Goal: Transaction & Acquisition: Book appointment/travel/reservation

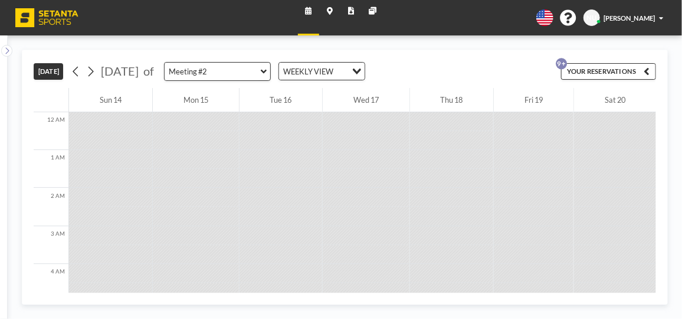
scroll to position [460, 0]
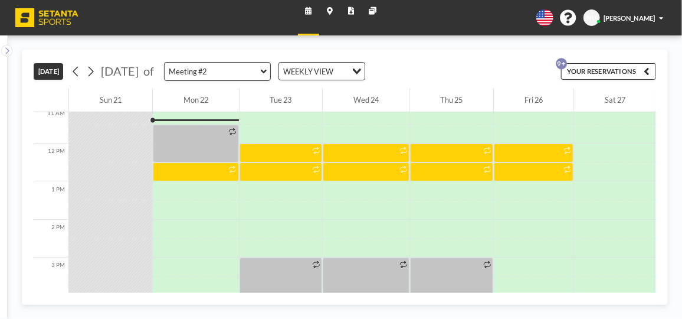
scroll to position [426, 0]
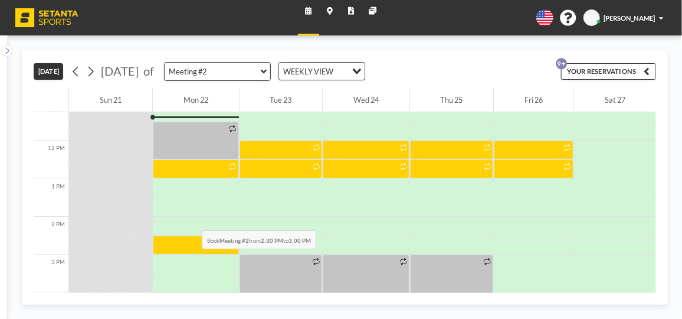
click at [176, 203] on div at bounding box center [196, 206] width 86 height 19
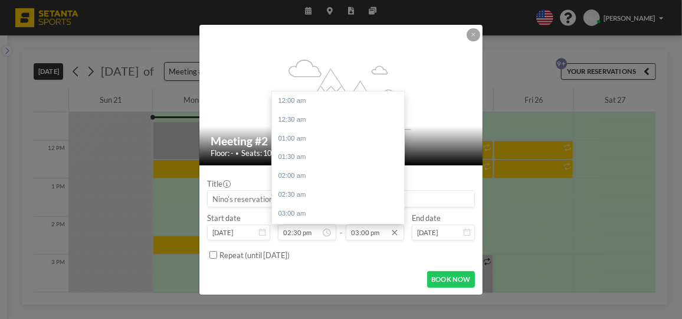
scroll to position [562, 0]
click at [292, 110] on div "03:30 pm" at bounding box center [340, 119] width 137 height 19
type input "03:30 pm"
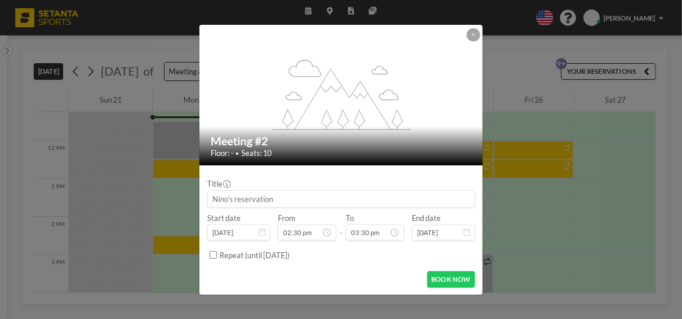
scroll to position [580, 0]
click at [458, 277] on button "BOOK NOW" at bounding box center [451, 279] width 48 height 17
